Goal: Task Accomplishment & Management: Manage account settings

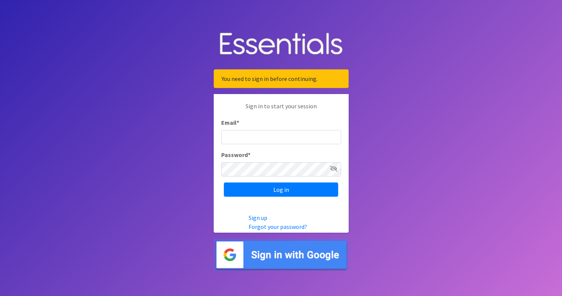
click at [290, 140] on input "Email *" at bounding box center [281, 137] width 120 height 14
click at [333, 141] on input "Email *" at bounding box center [281, 137] width 120 height 14
click at [260, 135] on input "Email *" at bounding box center [281, 137] width 120 height 14
click at [255, 137] on input "Email *" at bounding box center [281, 137] width 120 height 14
type input "operations@diaperbank.org"
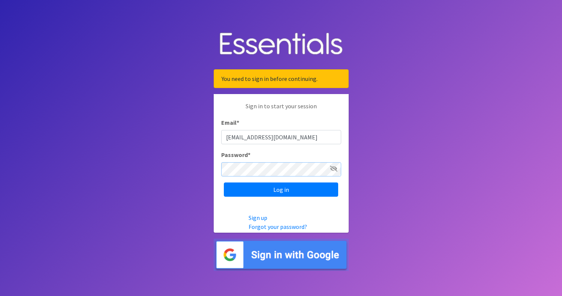
click at [224, 183] on input "Log in" at bounding box center [281, 190] width 114 height 14
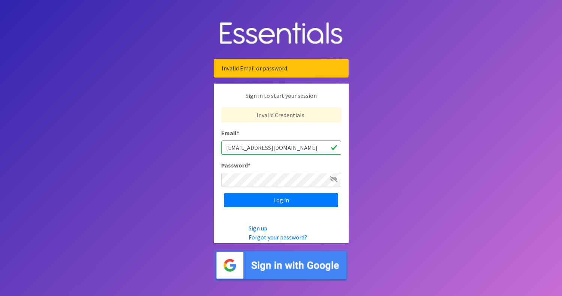
drag, startPoint x: 288, startPoint y: 147, endPoint x: 259, endPoint y: 147, distance: 28.5
click at [259, 147] on input "operations@diaperbank.org" at bounding box center [281, 148] width 120 height 14
type input "[EMAIL_ADDRESS][DOMAIN_NAME]"
click at [224, 193] on input "Log in" at bounding box center [281, 200] width 114 height 14
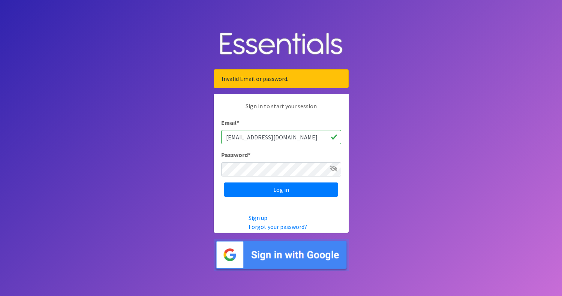
click at [334, 170] on icon at bounding box center [334, 169] width 8 height 6
click at [313, 188] on input "Log in" at bounding box center [281, 190] width 114 height 14
click at [283, 190] on input "Log in" at bounding box center [281, 190] width 114 height 14
click at [265, 227] on link "Forgot your password?" at bounding box center [278, 227] width 59 height 8
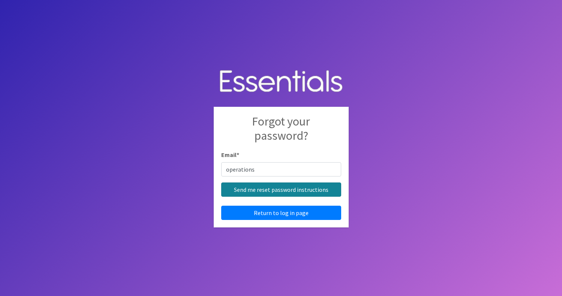
type input "[EMAIL_ADDRESS][DOMAIN_NAME]"
click at [308, 190] on input "Send me reset password instructions" at bounding box center [281, 190] width 120 height 14
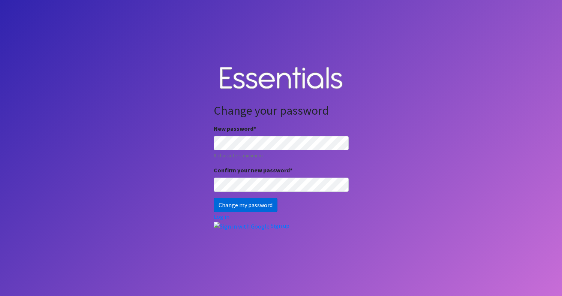
click at [245, 210] on input "Change my password" at bounding box center [246, 205] width 64 height 14
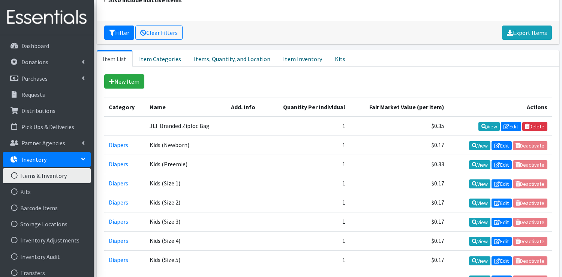
scroll to position [150, 0]
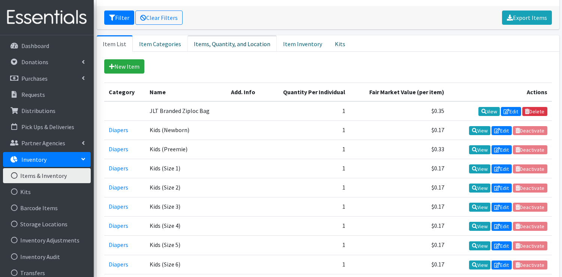
click at [218, 50] on link "Items, Quantity, and Location" at bounding box center [232, 43] width 89 height 17
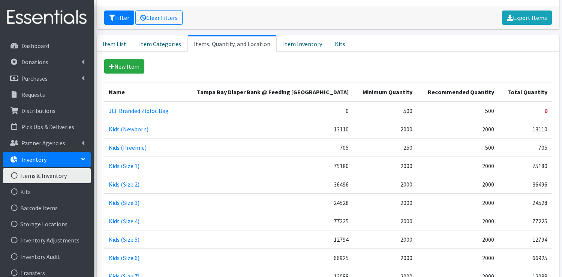
click at [52, 174] on link "Items & Inventory" at bounding box center [47, 175] width 88 height 15
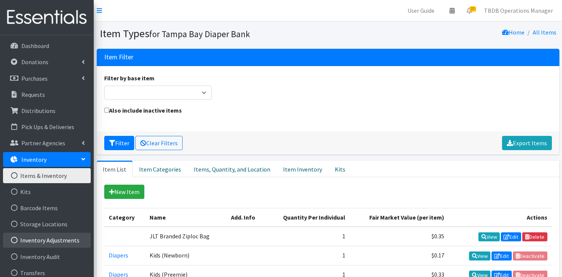
click at [54, 241] on link "Inventory Adjustments" at bounding box center [47, 240] width 88 height 15
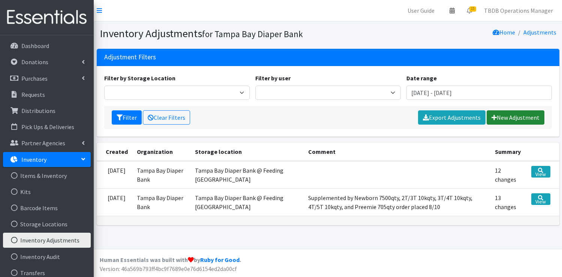
click at [515, 116] on link "New Adjustment" at bounding box center [516, 117] width 58 height 14
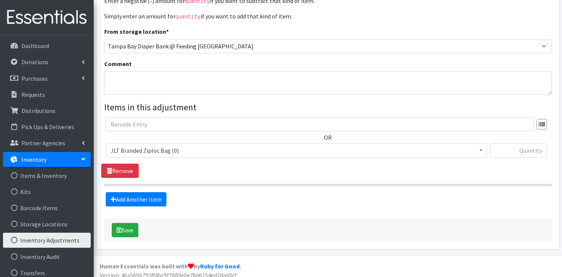
scroll to position [80, 0]
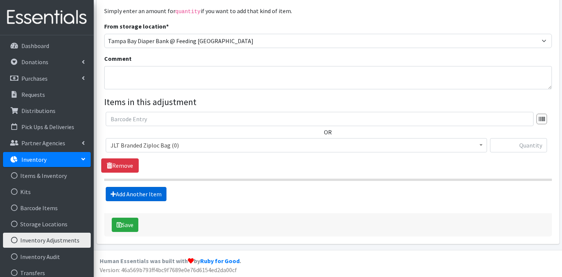
click at [145, 192] on link "Add Another Item" at bounding box center [136, 194] width 61 height 14
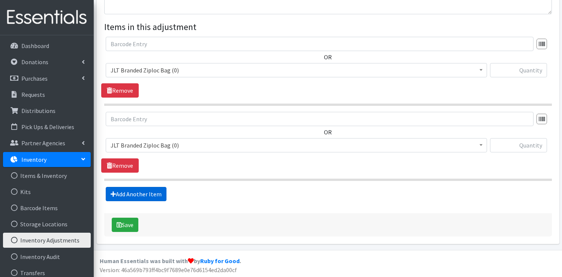
scroll to position [155, 0]
click at [215, 149] on span "JLT Branded Ziploc Bag (0)" at bounding box center [297, 145] width 372 height 11
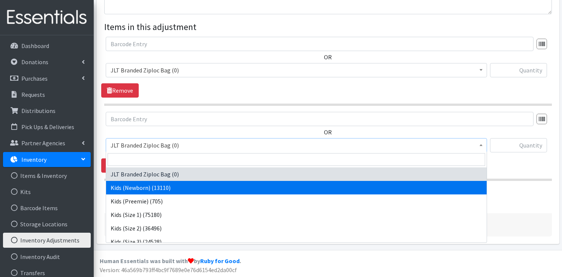
select select "750"
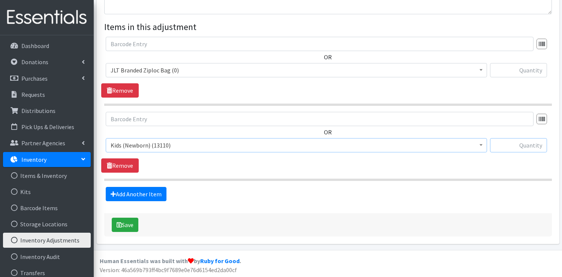
click at [528, 143] on input "text" at bounding box center [518, 145] width 57 height 14
type input "-3110"
click at [38, 95] on p "Requests" at bounding box center [33, 95] width 24 height 8
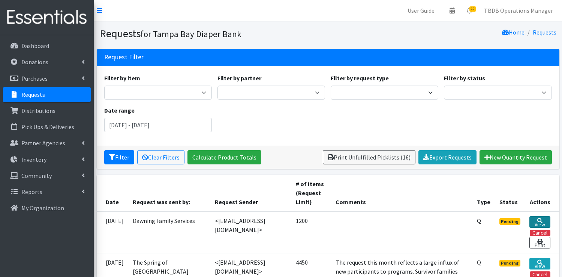
click at [537, 220] on link "View" at bounding box center [540, 222] width 21 height 12
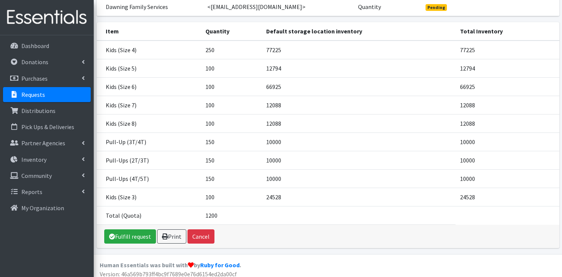
scroll to position [92, 0]
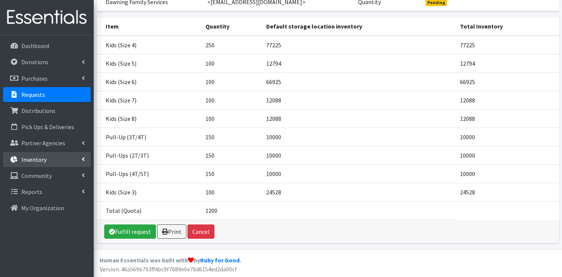
click at [35, 162] on p "Inventory" at bounding box center [33, 160] width 25 height 8
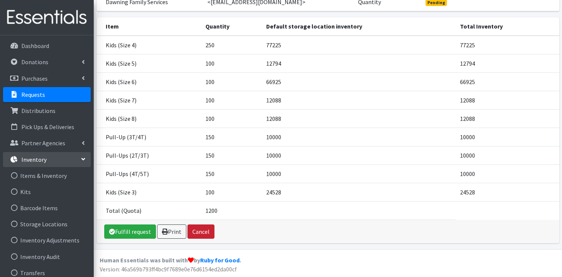
click at [199, 229] on button "Cancel" at bounding box center [201, 231] width 27 height 14
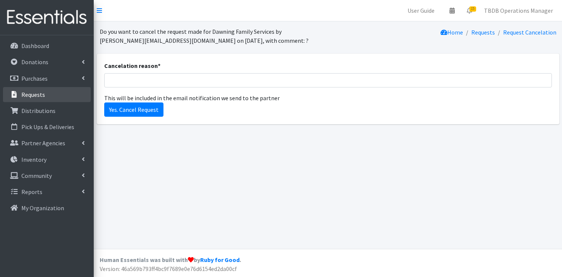
click at [34, 94] on p "Requests" at bounding box center [33, 95] width 24 height 8
